Goal: Task Accomplishment & Management: Manage account settings

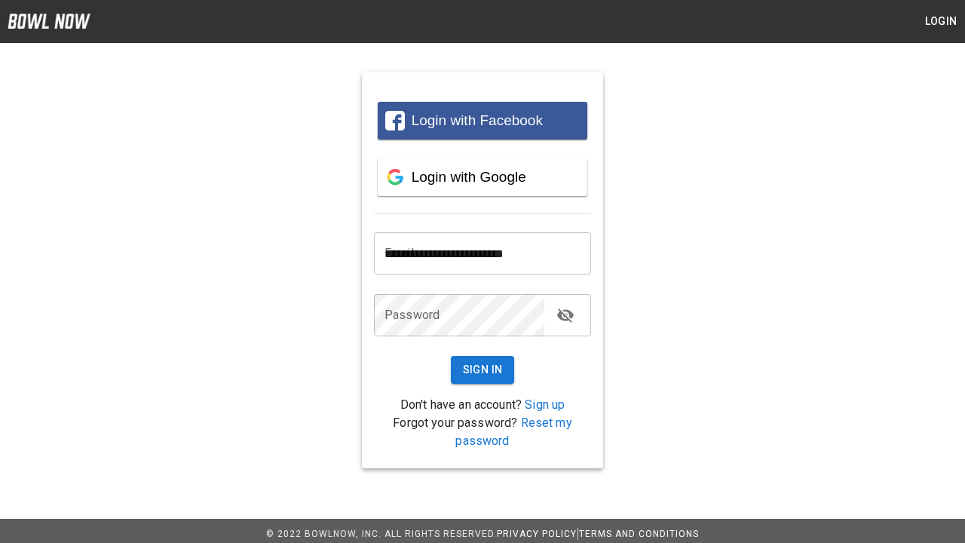
type input "**********"
click at [482, 369] on button "Sign In" at bounding box center [483, 370] width 64 height 28
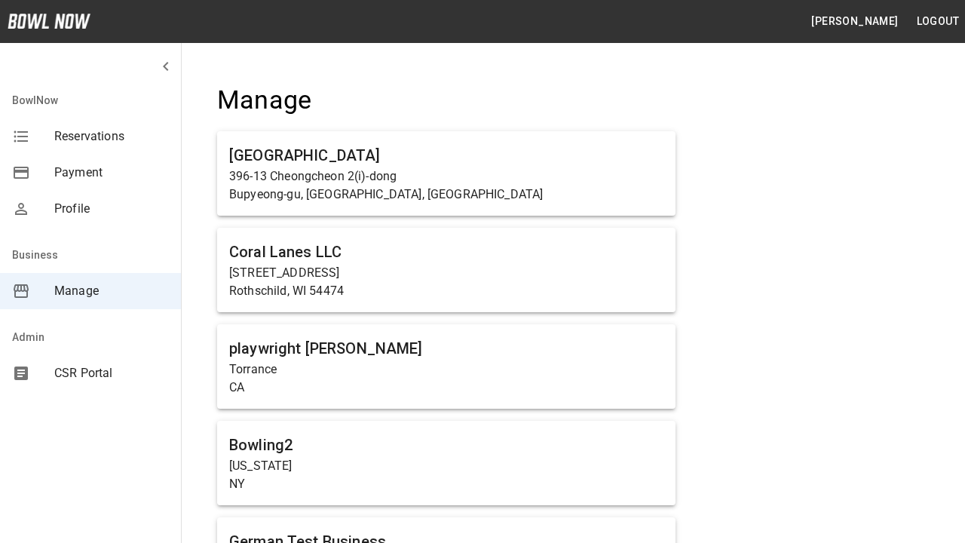
click at [90, 291] on span "Manage" at bounding box center [111, 291] width 115 height 18
